Goal: Information Seeking & Learning: Learn about a topic

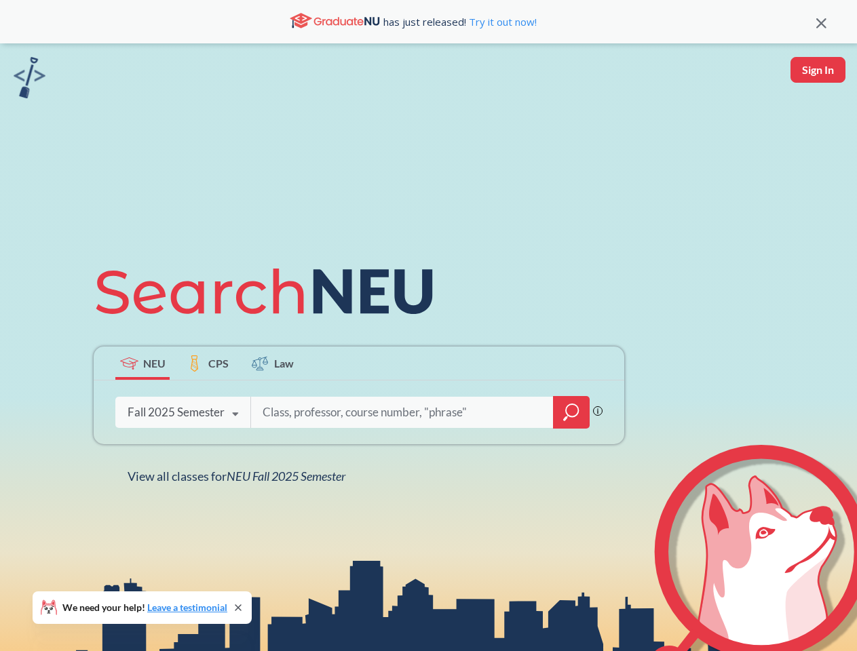
click at [428, 326] on icon at bounding box center [270, 292] width 353 height 76
click at [821, 22] on icon at bounding box center [821, 23] width 10 height 10
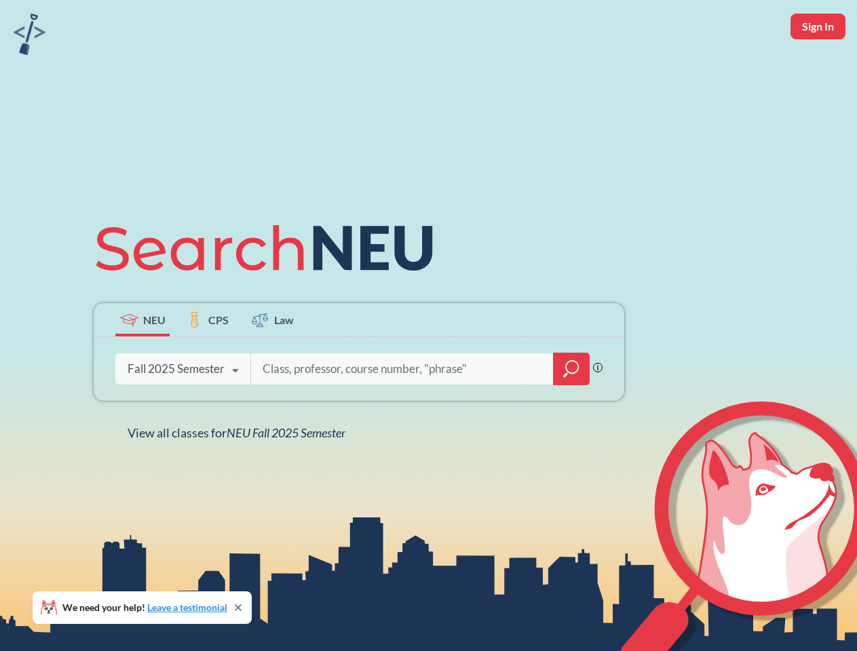
click at [817, 70] on div "NEU CPS Law Phrase search guarantees the exact search appears in the results. E…" at bounding box center [428, 325] width 857 height 651
click at [142, 363] on div "Fall 2025 Semester" at bounding box center [176, 369] width 97 height 15
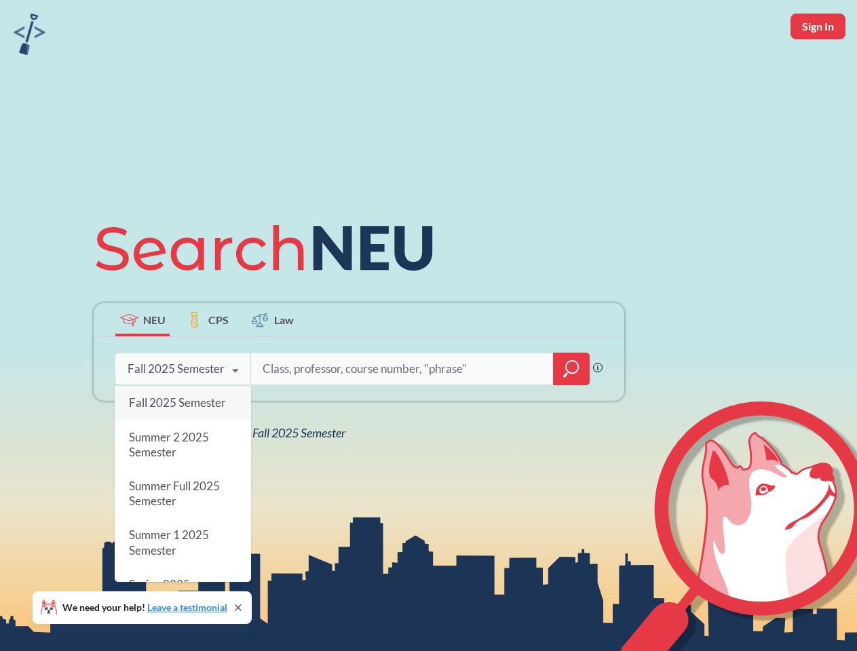
click at [208, 363] on div "Fall 2025 Semester" at bounding box center [176, 369] width 97 height 15
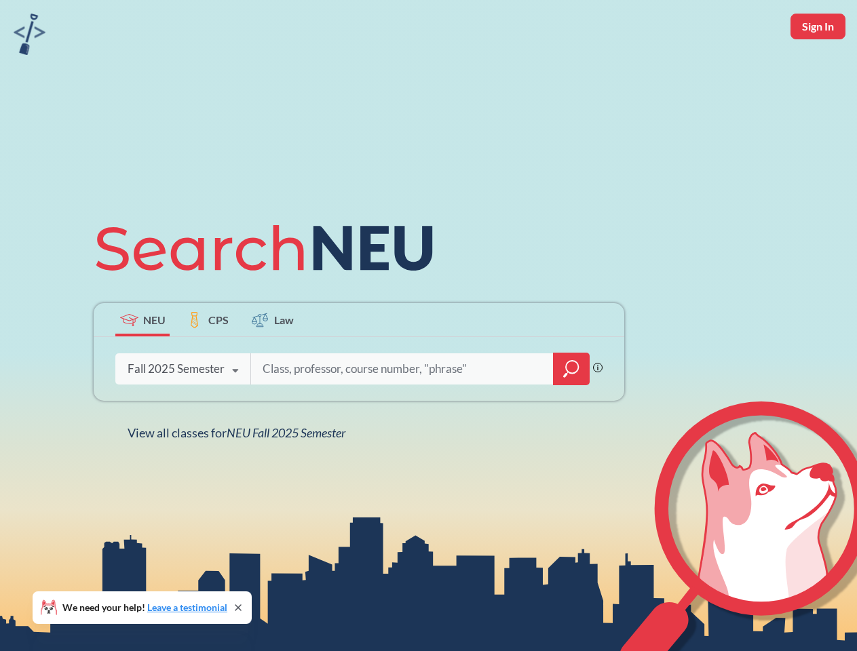
click at [273, 363] on input "search" at bounding box center [402, 369] width 282 height 28
click at [571, 412] on div "NEU CPS Law Phrase search guarantees the exact search appears in the results. E…" at bounding box center [358, 325] width 547 height 231
click at [182, 412] on div "NEU CPS Law Phrase search guarantees the exact search appears in the results. E…" at bounding box center [358, 325] width 547 height 231
click at [235, 415] on div "NEU CPS Law Phrase search guarantees the exact search appears in the results. E…" at bounding box center [358, 325] width 547 height 231
click at [239, 476] on div "NEU CPS Law Phrase search guarantees the exact search appears in the results. E…" at bounding box center [428, 325] width 857 height 651
